Goal: Find specific page/section: Find specific page/section

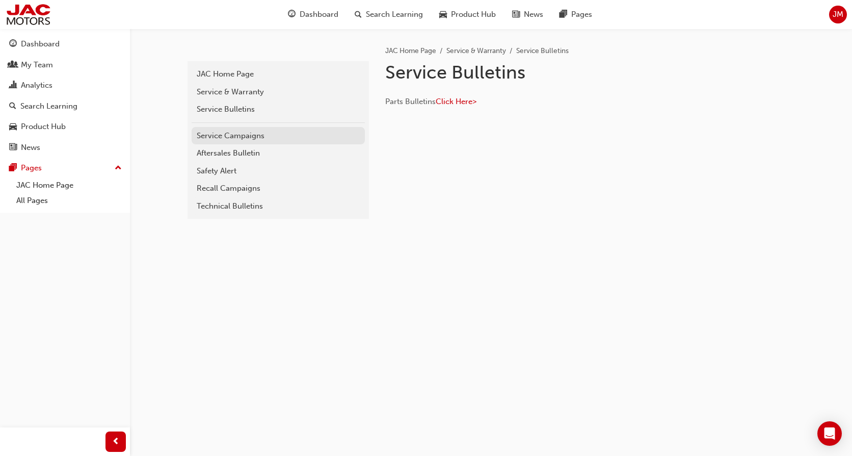
click at [244, 135] on div "Service Campaigns" at bounding box center [278, 136] width 163 height 12
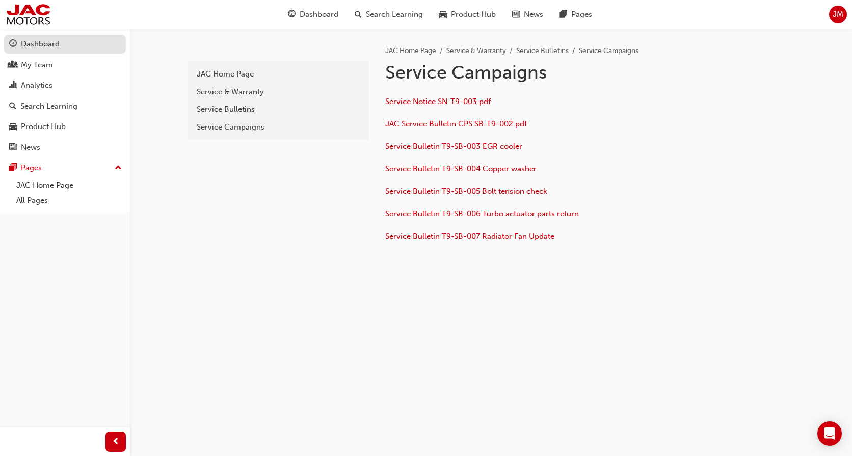
click at [60, 49] on div "Dashboard" at bounding box center [65, 44] width 112 height 13
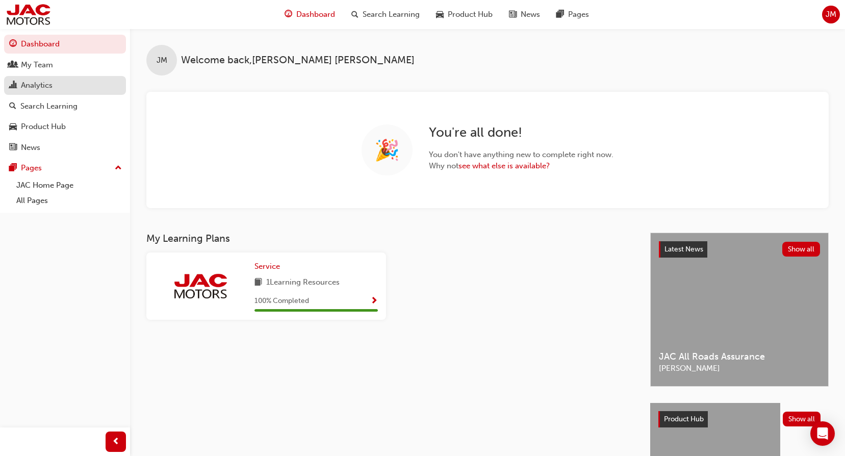
click at [65, 84] on div "Analytics" at bounding box center [65, 85] width 112 height 13
